Goal: Information Seeking & Learning: Learn about a topic

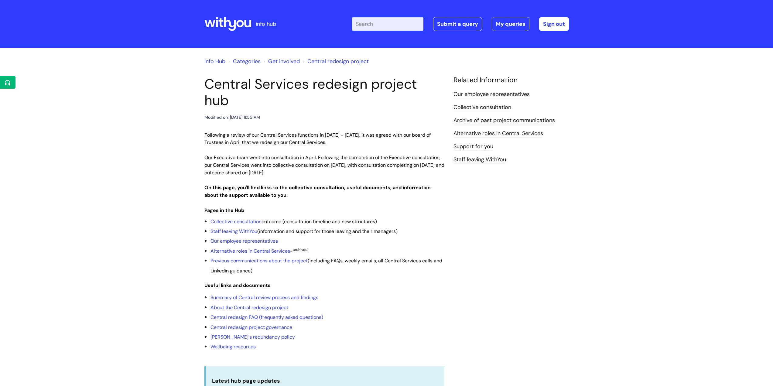
click at [379, 24] on input "Enter your search term here..." at bounding box center [387, 23] width 71 height 13
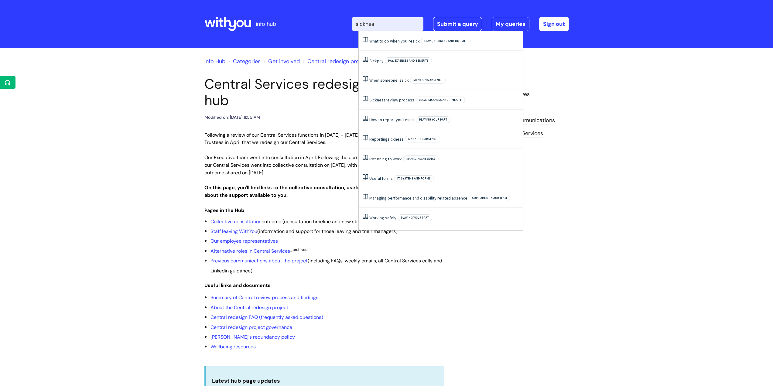
type input "sickness"
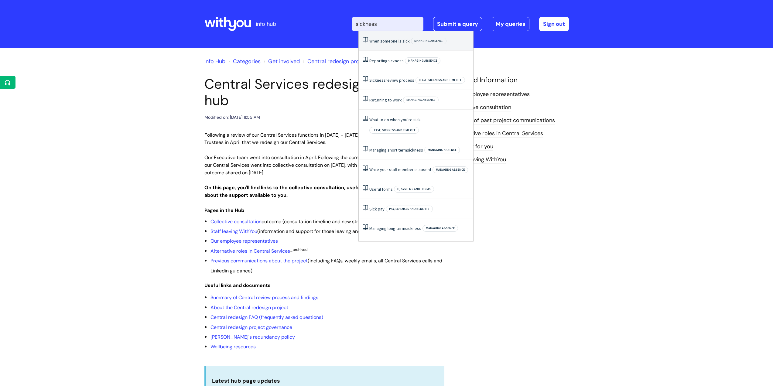
click at [399, 42] on link "When someone is sick" at bounding box center [389, 40] width 40 height 5
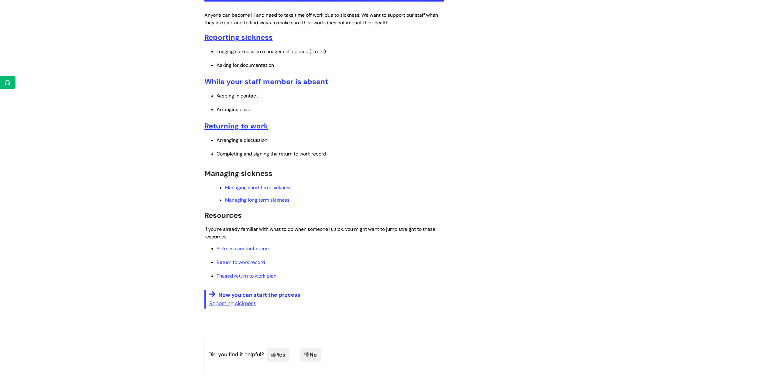
scroll to position [152, 0]
click at [252, 306] on u "Reporting sickness" at bounding box center [232, 304] width 47 height 7
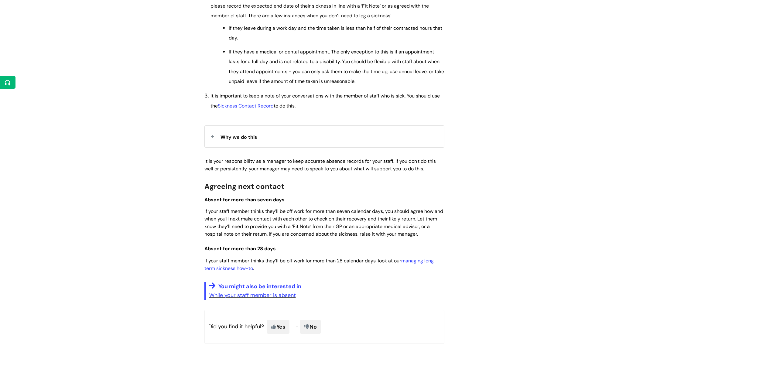
scroll to position [380, 0]
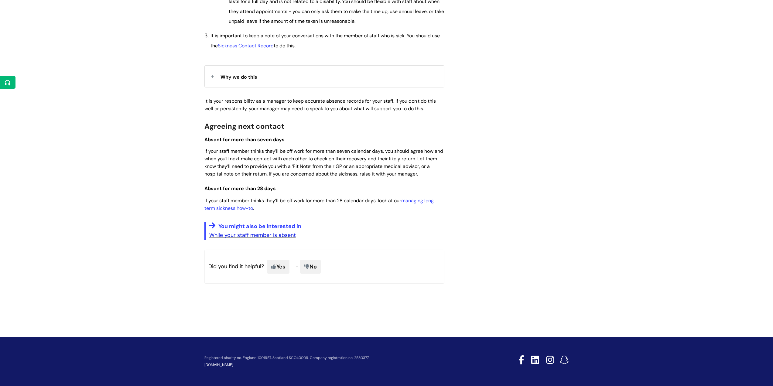
click at [267, 237] on link "While your staff member is absent" at bounding box center [252, 234] width 87 height 7
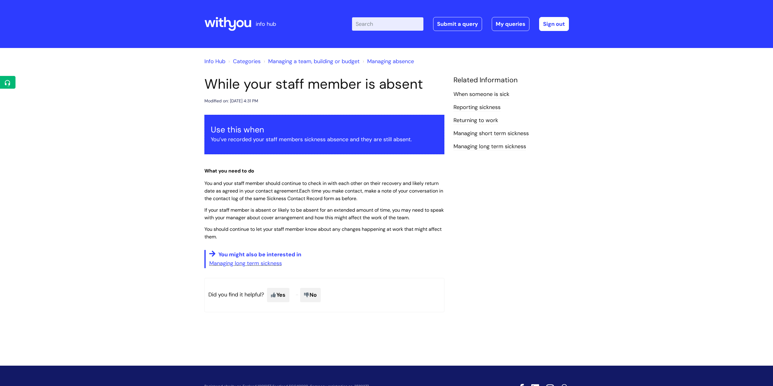
click at [501, 146] on link "Managing long term sickness" at bounding box center [490, 147] width 73 height 8
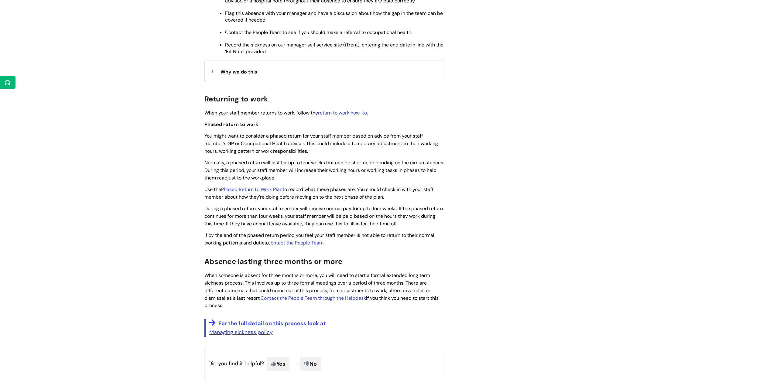
scroll to position [334, 0]
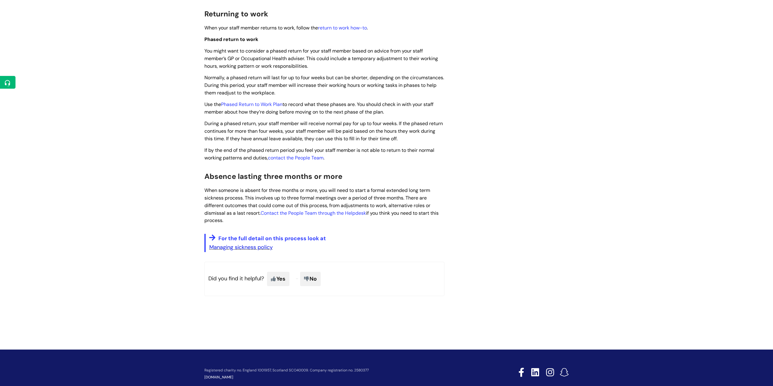
click at [265, 248] on link "Managing sickness policy" at bounding box center [240, 247] width 63 height 7
